Goal: Transaction & Acquisition: Purchase product/service

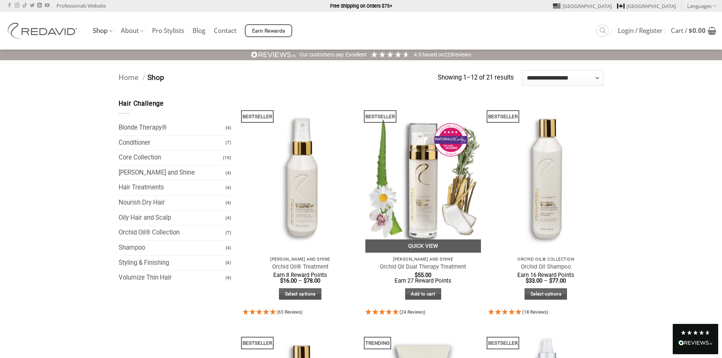
click at [416, 179] on img at bounding box center [423, 176] width 116 height 154
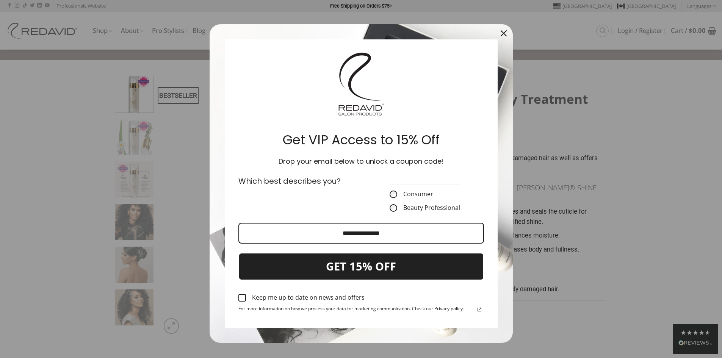
click at [501, 35] on icon "close icon" at bounding box center [504, 33] width 6 height 6
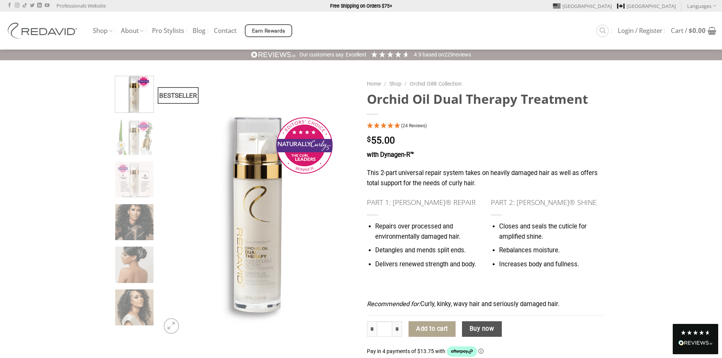
click at [143, 97] on img at bounding box center [134, 93] width 38 height 38
click at [134, 144] on img at bounding box center [134, 136] width 38 height 38
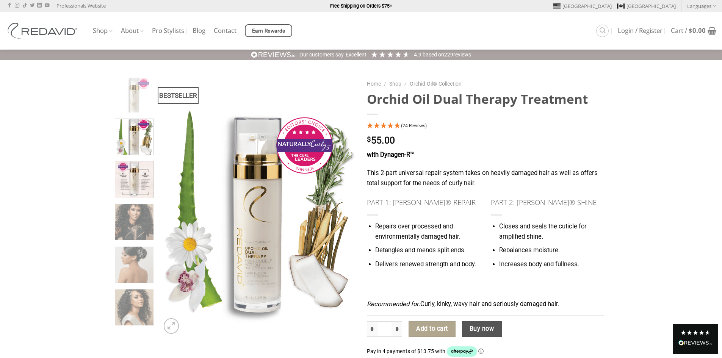
click at [134, 166] on img at bounding box center [134, 179] width 38 height 38
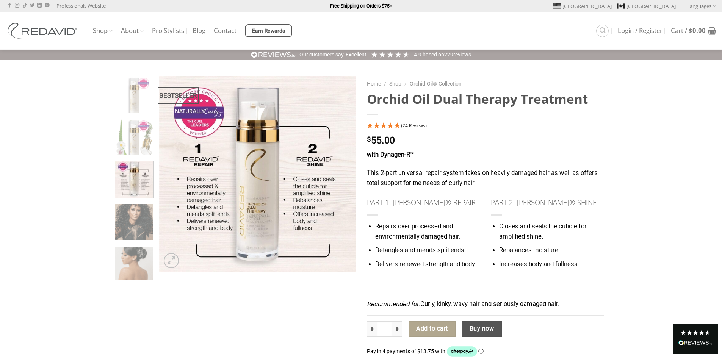
scroll to position [20, 0]
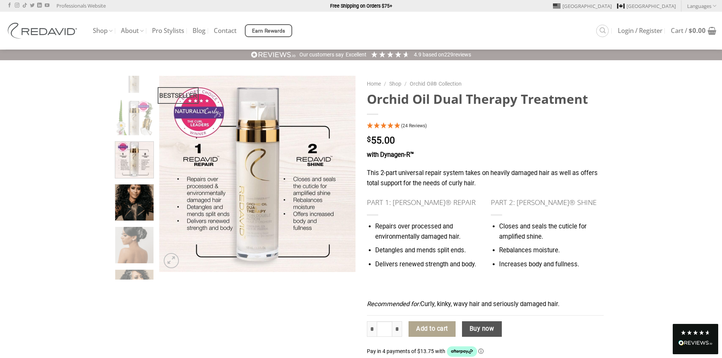
click at [134, 183] on img at bounding box center [134, 202] width 38 height 38
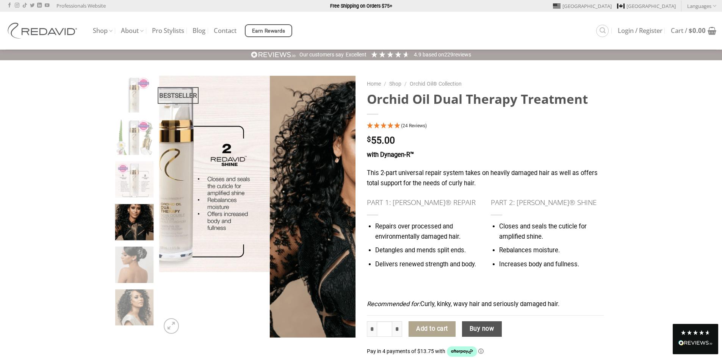
scroll to position [0, 0]
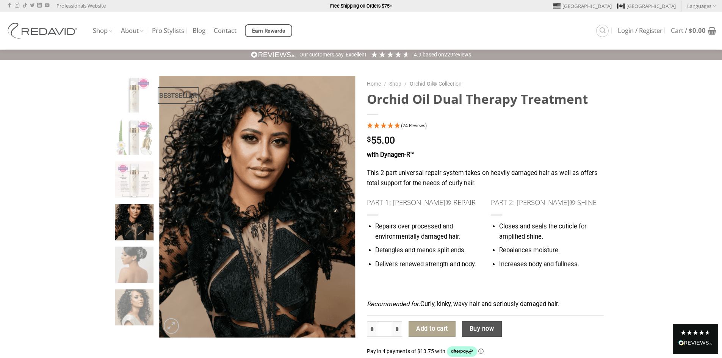
click at [132, 207] on img at bounding box center [134, 221] width 38 height 38
click at [138, 270] on img at bounding box center [134, 264] width 38 height 38
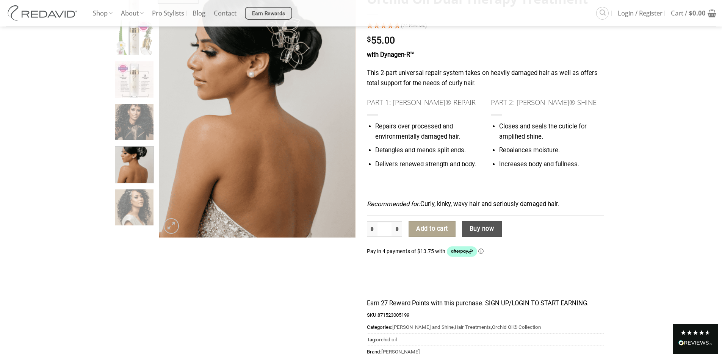
scroll to position [114, 0]
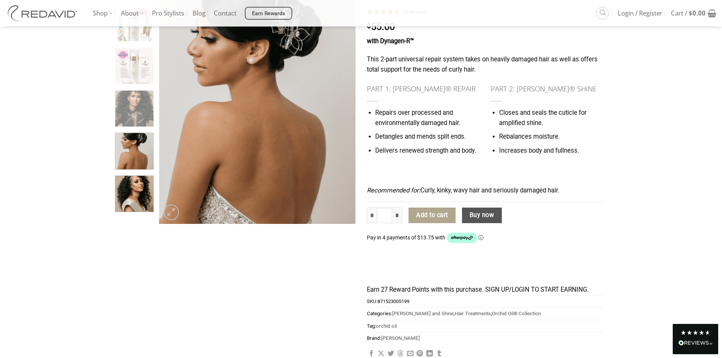
click at [136, 191] on img at bounding box center [134, 193] width 38 height 38
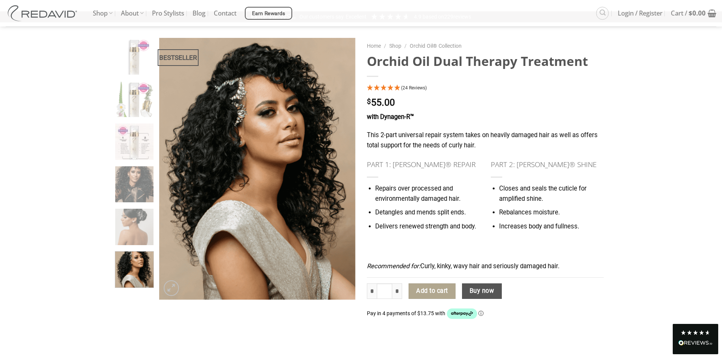
scroll to position [0, 0]
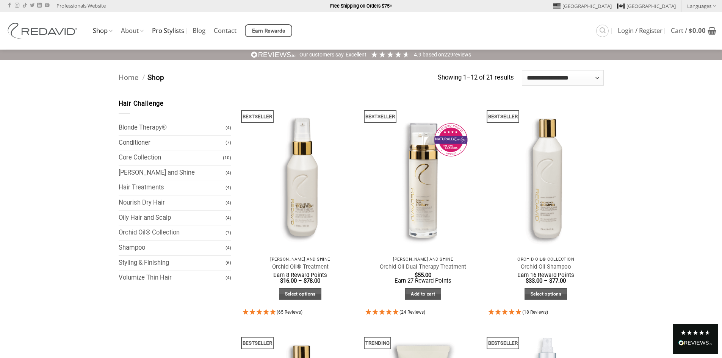
click at [170, 30] on link "Pro Stylists" at bounding box center [168, 31] width 32 height 14
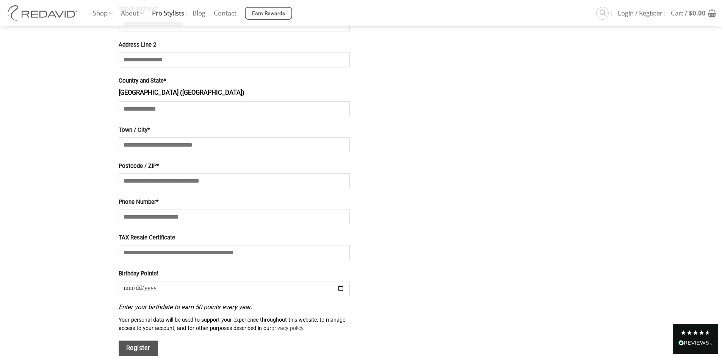
scroll to position [828, 0]
